Goal: Transaction & Acquisition: Purchase product/service

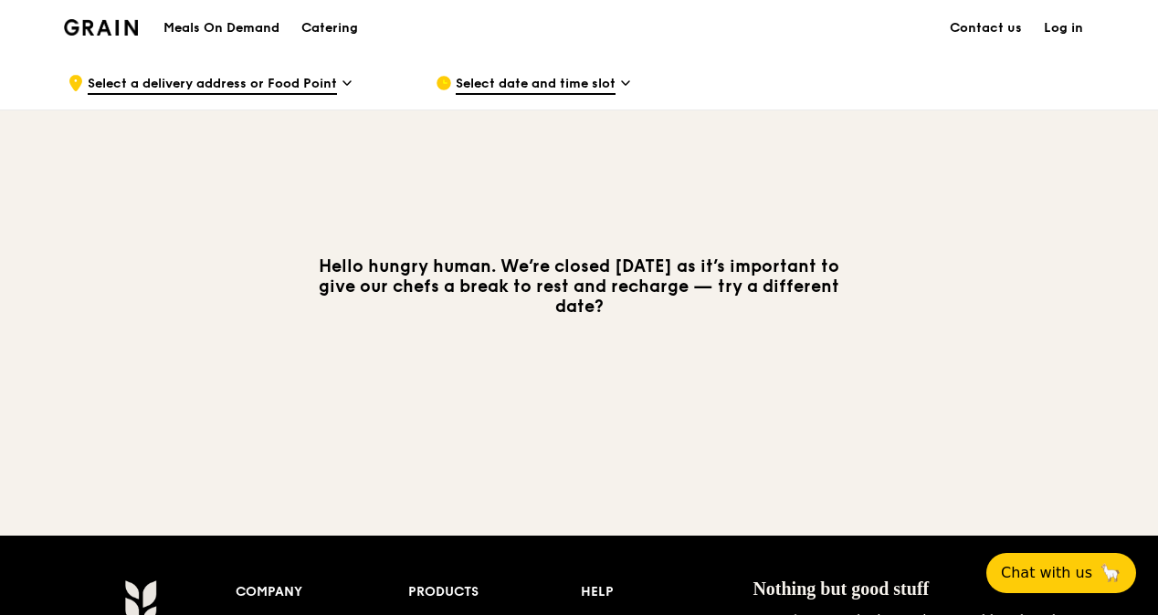
click at [301, 77] on span "Select a delivery address or Food Point" at bounding box center [212, 85] width 249 height 20
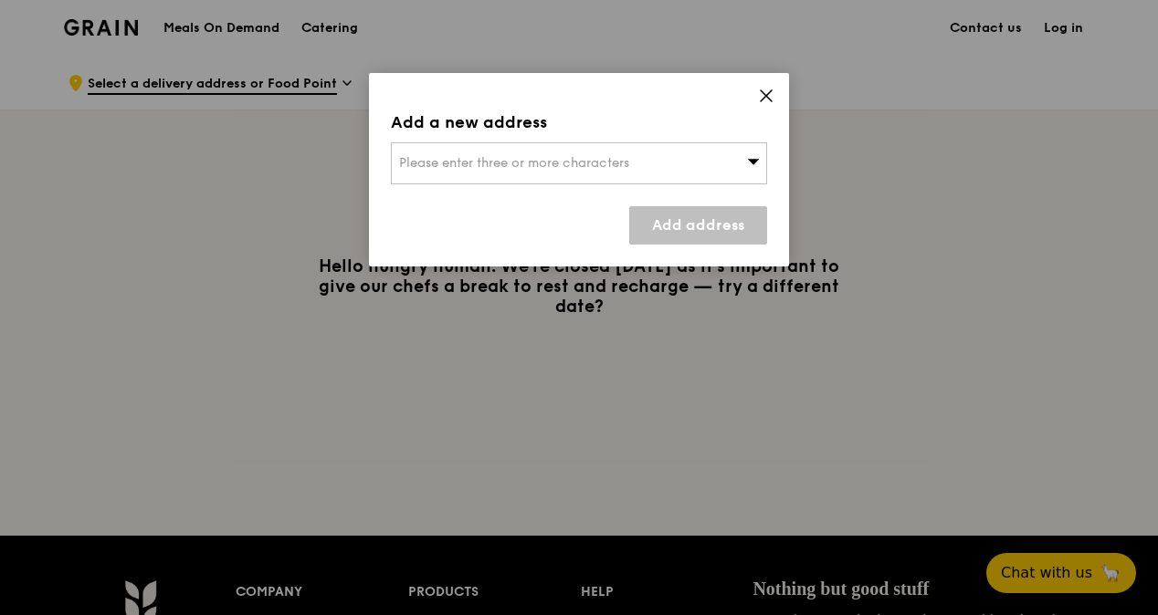
click at [780, 101] on div "Add a new address Please enter three or more characters Add address" at bounding box center [579, 170] width 420 height 194
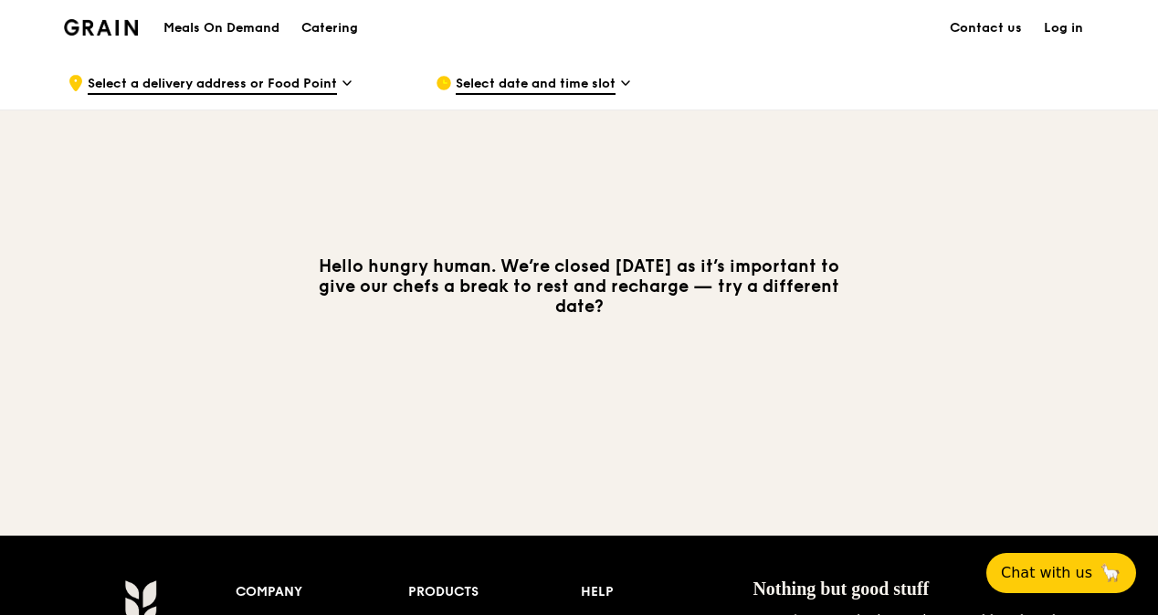
click at [641, 71] on div "Select date and time slot" at bounding box center [605, 83] width 339 height 55
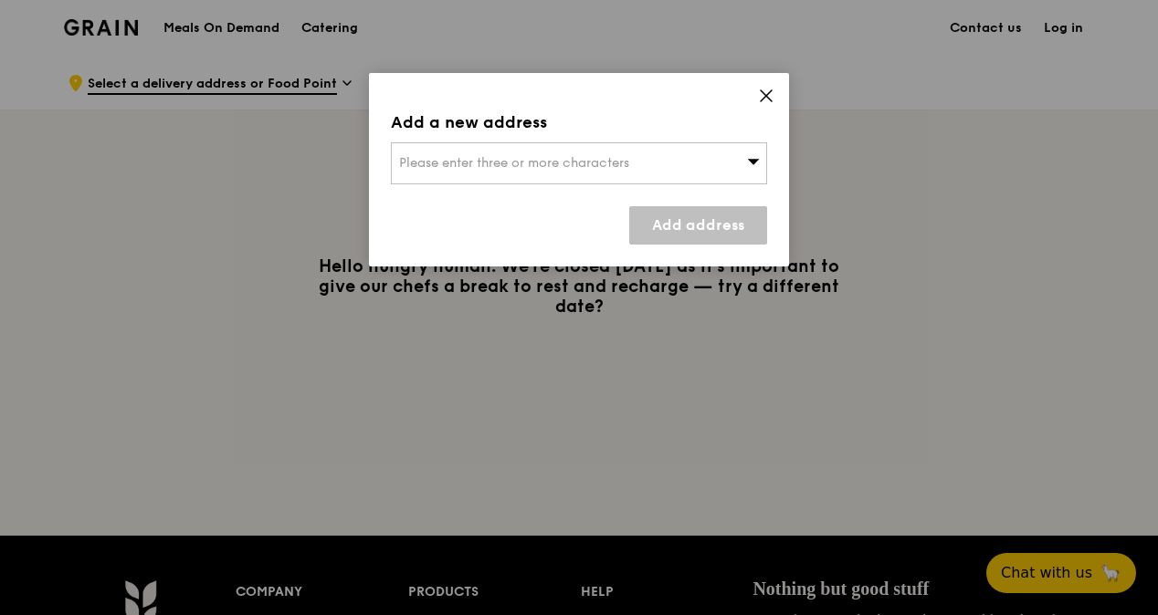
click at [609, 153] on div "Please enter three or more characters" at bounding box center [579, 163] width 376 height 42
click at [765, 97] on icon at bounding box center [766, 95] width 11 height 11
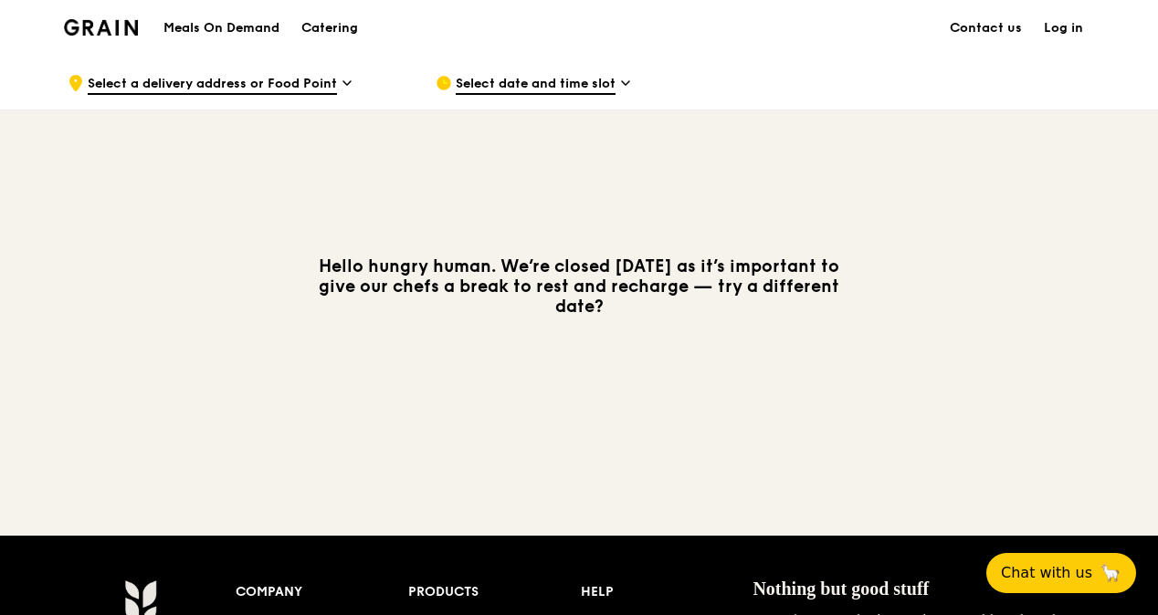
click at [249, 31] on h1 "Meals On Demand" at bounding box center [221, 28] width 116 height 18
click at [243, 32] on h1 "Meals On Demand" at bounding box center [221, 28] width 116 height 18
click at [249, 104] on div ".cls-1 { fill: none; stroke: #fff; stroke-linecap: round; stroke-linejoin: roun…" at bounding box center [237, 83] width 339 height 55
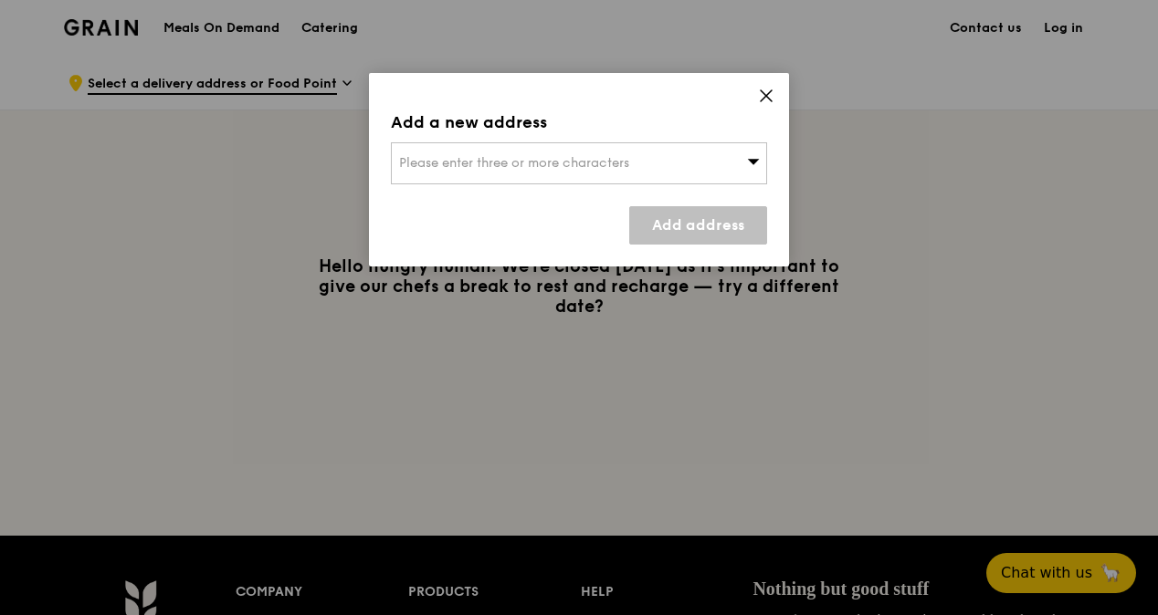
drag, startPoint x: 581, startPoint y: 140, endPoint x: 604, endPoint y: 170, distance: 37.8
click at [583, 141] on div "Add a new address Please enter three or more characters Add address" at bounding box center [579, 170] width 420 height 194
click at [604, 171] on div "Please enter three or more characters" at bounding box center [579, 163] width 376 height 42
click at [767, 97] on icon at bounding box center [766, 95] width 11 height 11
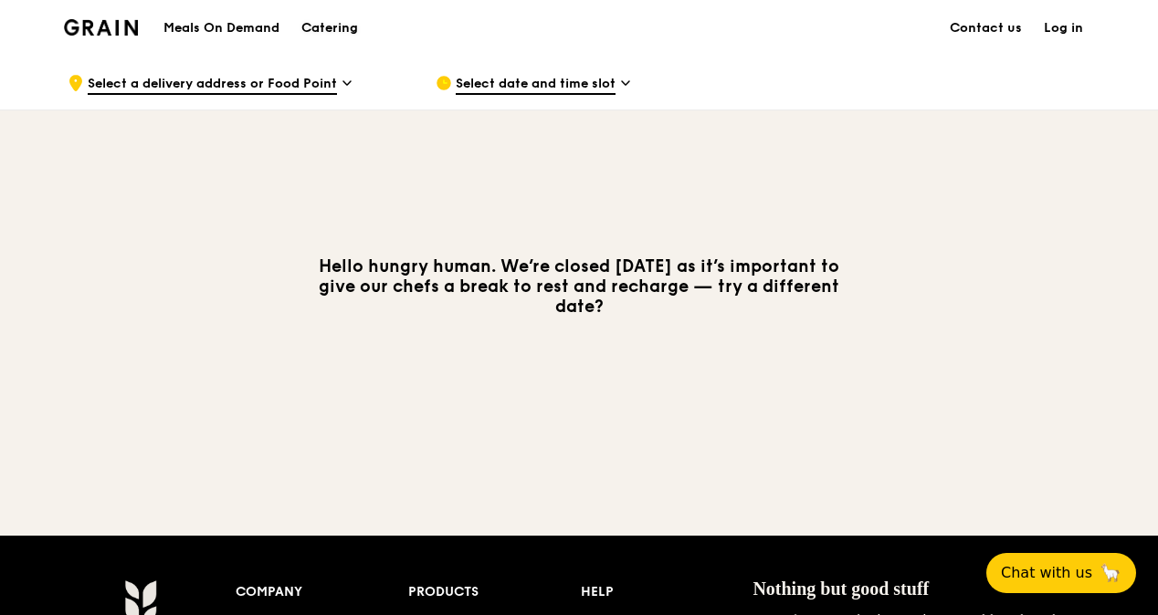
click at [350, 25] on div "Catering" at bounding box center [329, 28] width 57 height 55
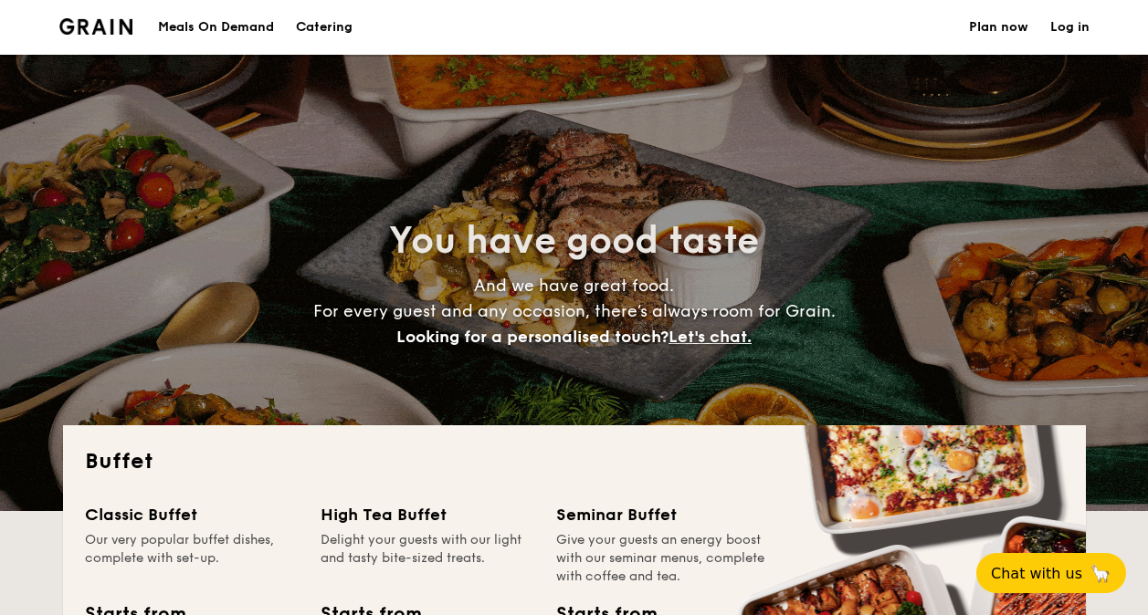
select select
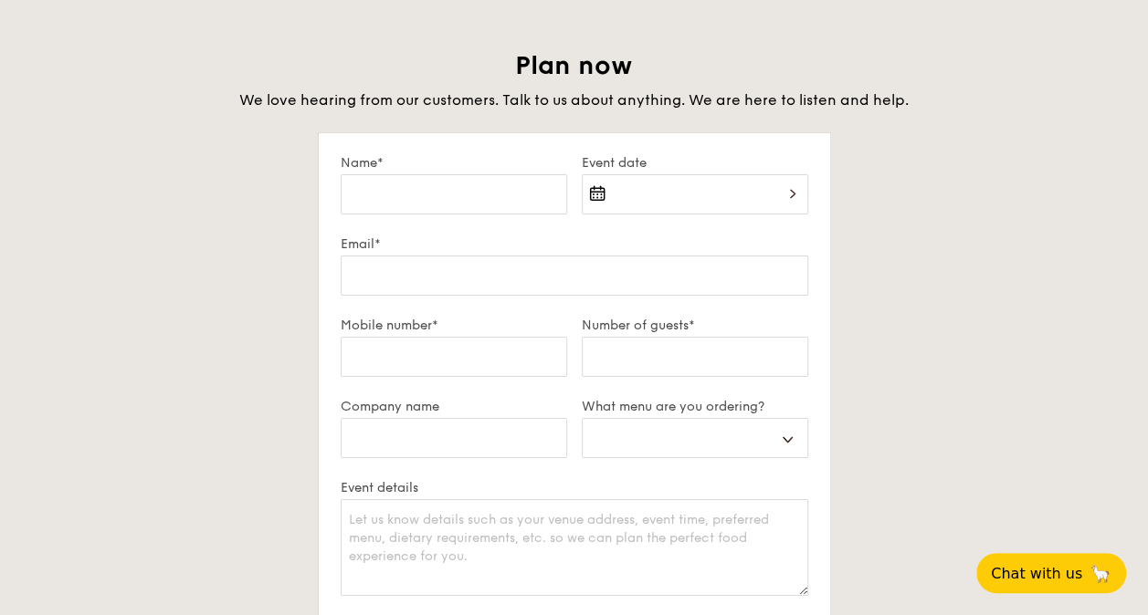
scroll to position [3196, 0]
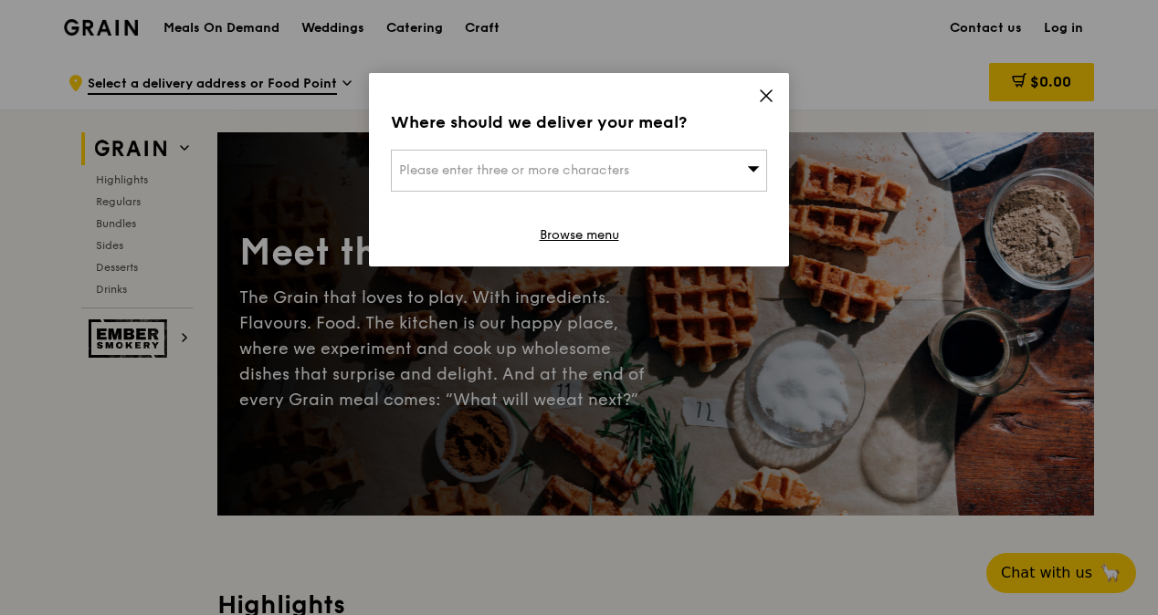
click at [754, 100] on div "Where should we deliver your meal? Please enter three or more characters Browse…" at bounding box center [579, 170] width 420 height 194
click at [774, 85] on div "Where should we deliver your meal? Please enter three or more characters Browse…" at bounding box center [579, 170] width 420 height 194
click at [771, 88] on icon at bounding box center [766, 96] width 16 height 16
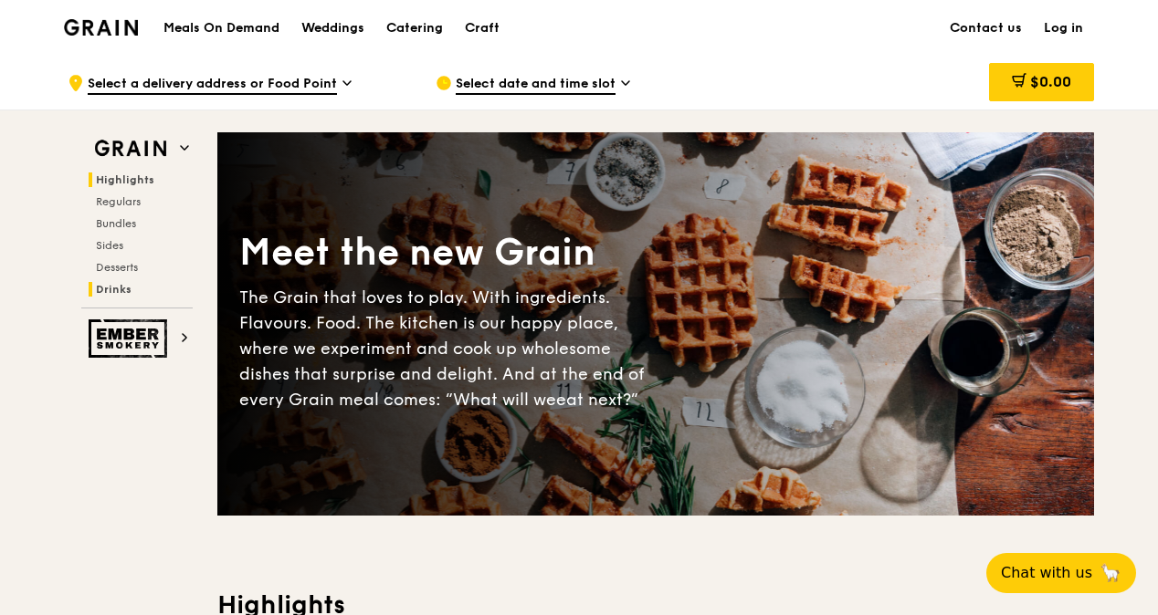
click at [114, 287] on span "Drinks" at bounding box center [114, 289] width 36 height 13
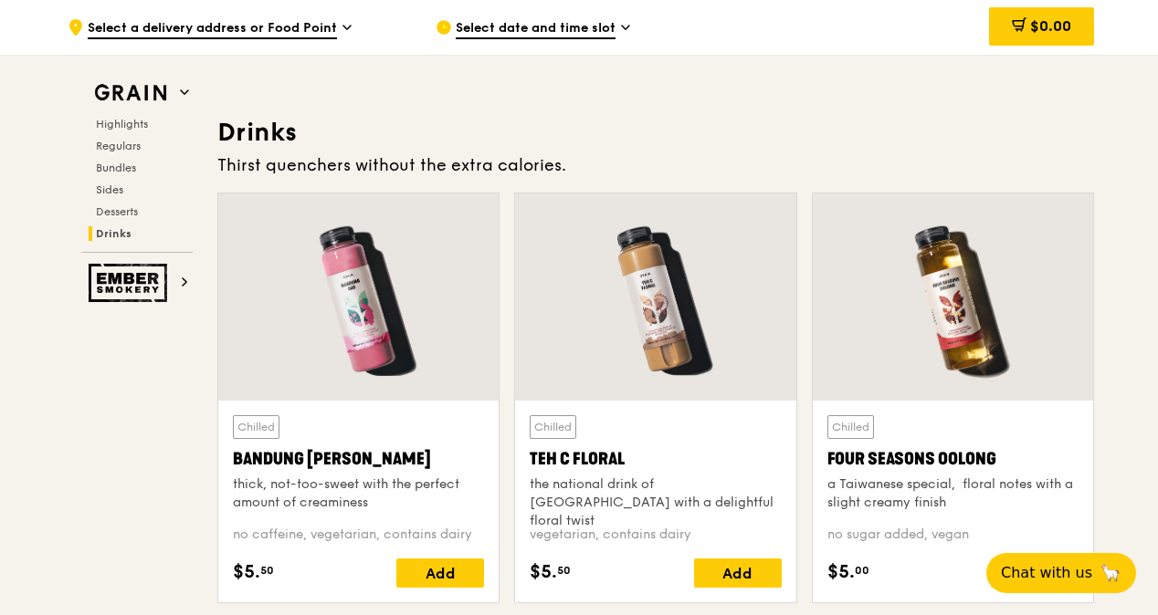
scroll to position [6306, 0]
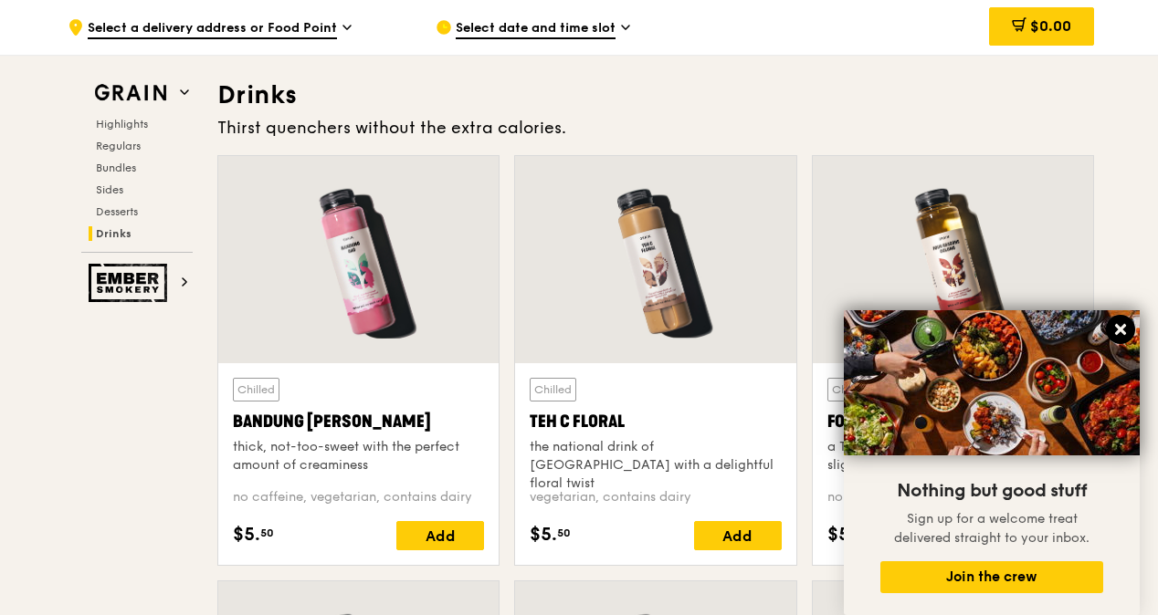
click at [1119, 331] on icon at bounding box center [1120, 329] width 11 height 11
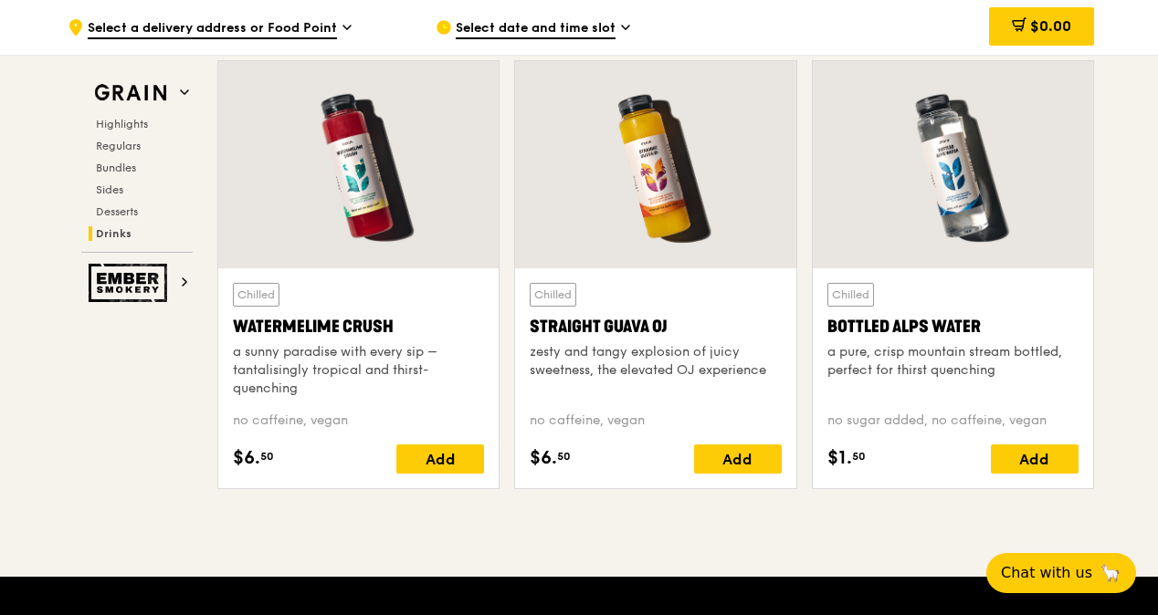
scroll to position [7266, 0]
